Goal: Task Accomplishment & Management: Manage account settings

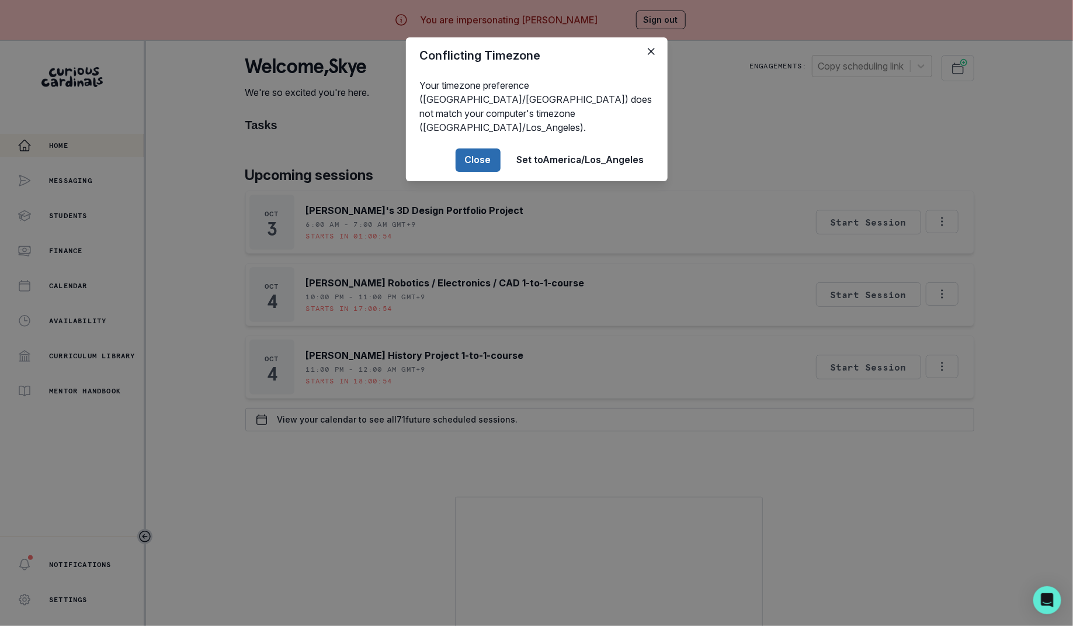
click at [470, 148] on button "Close" at bounding box center [478, 159] width 45 height 23
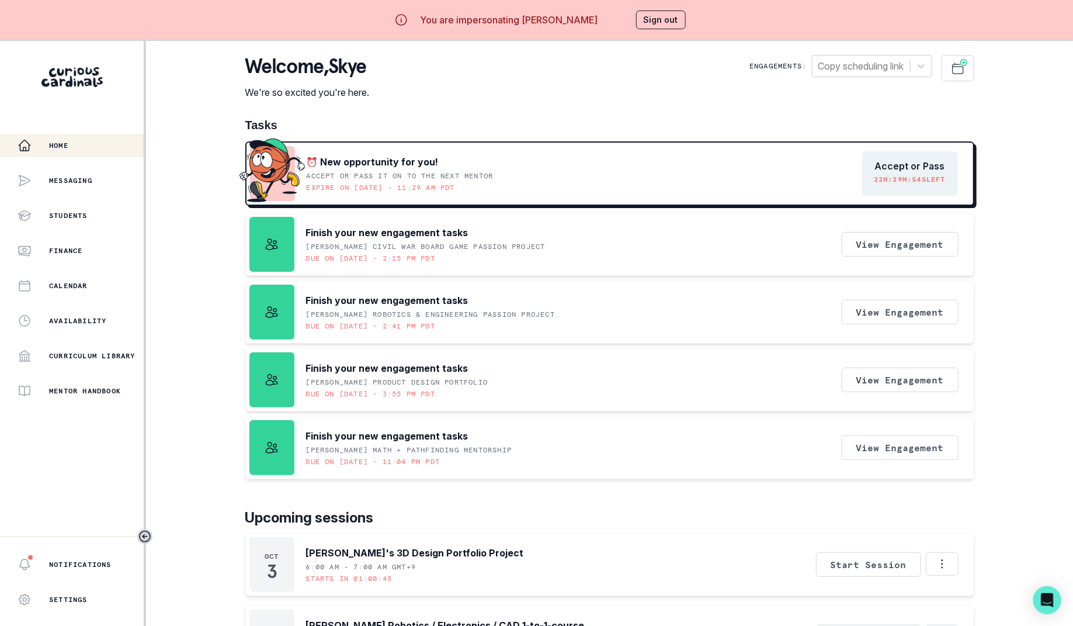
click at [663, 32] on div "You are impersonating [PERSON_NAME] Sign out" at bounding box center [537, 20] width 332 height 28
click at [663, 24] on button "Sign out" at bounding box center [661, 20] width 50 height 19
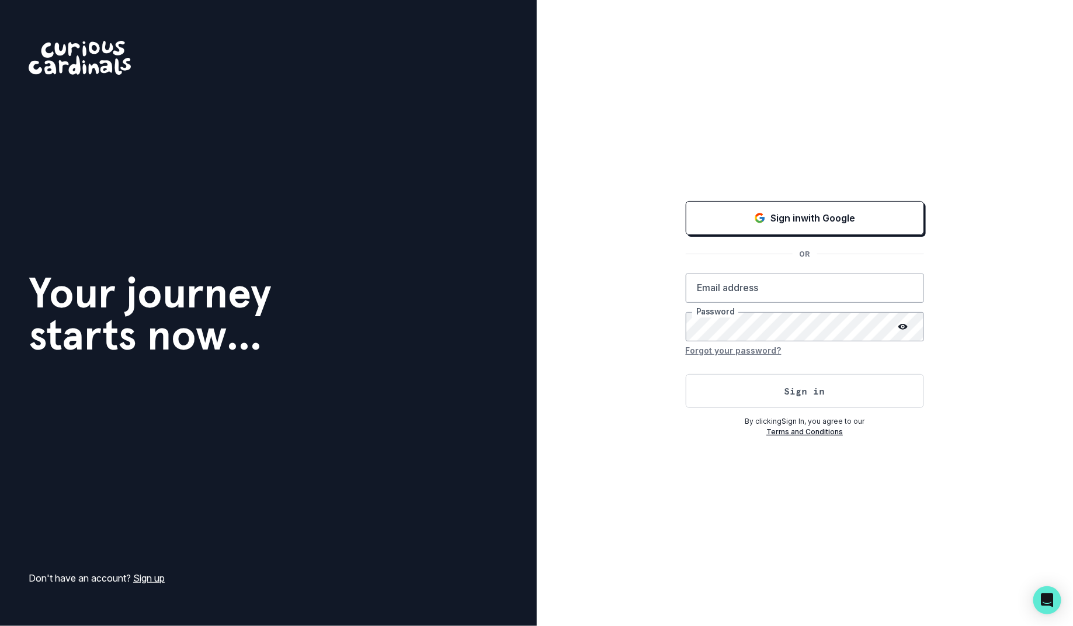
click at [590, 418] on div "Sign in with Google OR Email address Password Forgot your password? Sign in By …" at bounding box center [805, 313] width 537 height 626
type input "[PERSON_NAME][EMAIL_ADDRESS][DOMAIN_NAME]"
click at [690, 403] on button "Sign in" at bounding box center [805, 391] width 238 height 34
